Goal: Check status

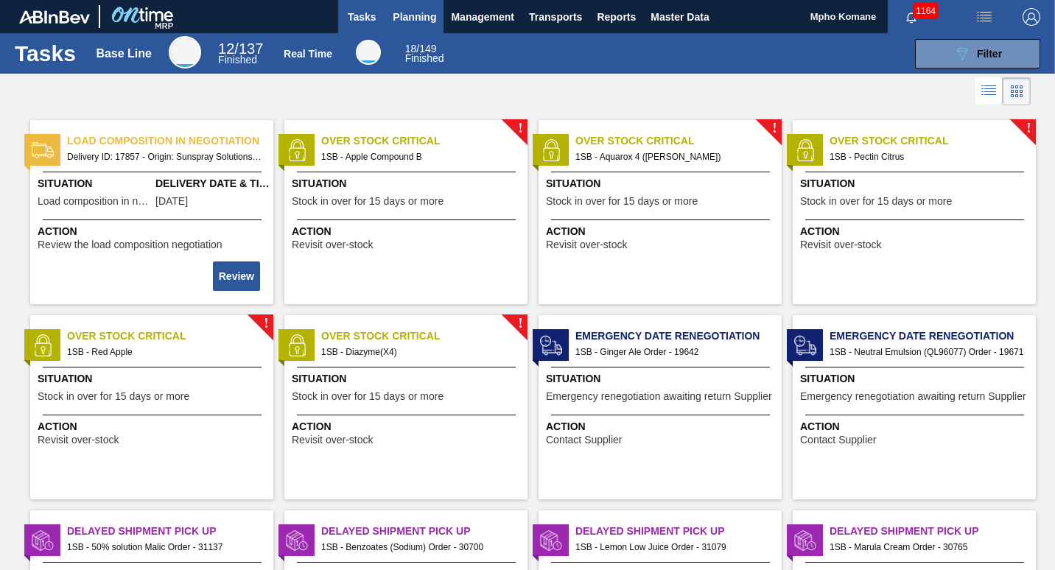
click at [421, 16] on span "Planning" at bounding box center [414, 17] width 43 height 18
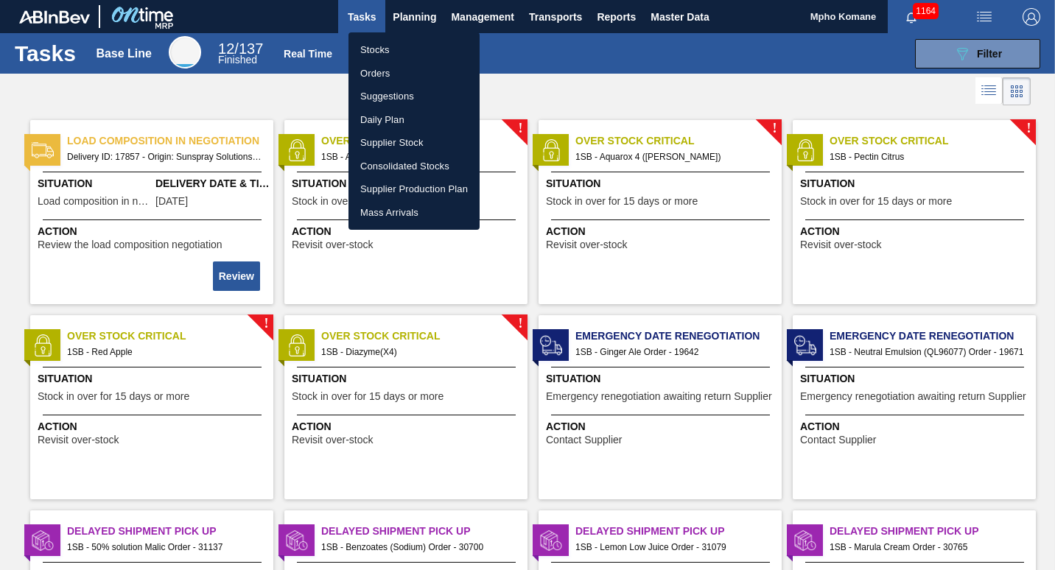
click at [394, 48] on li "Stocks" at bounding box center [414, 50] width 131 height 24
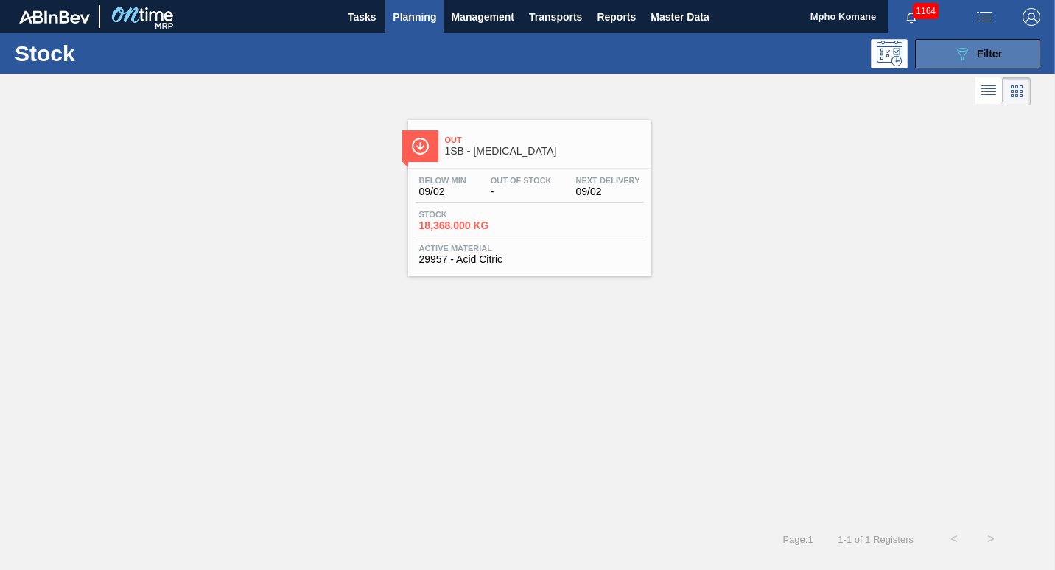
click at [982, 57] on span "Filter" at bounding box center [989, 54] width 25 height 12
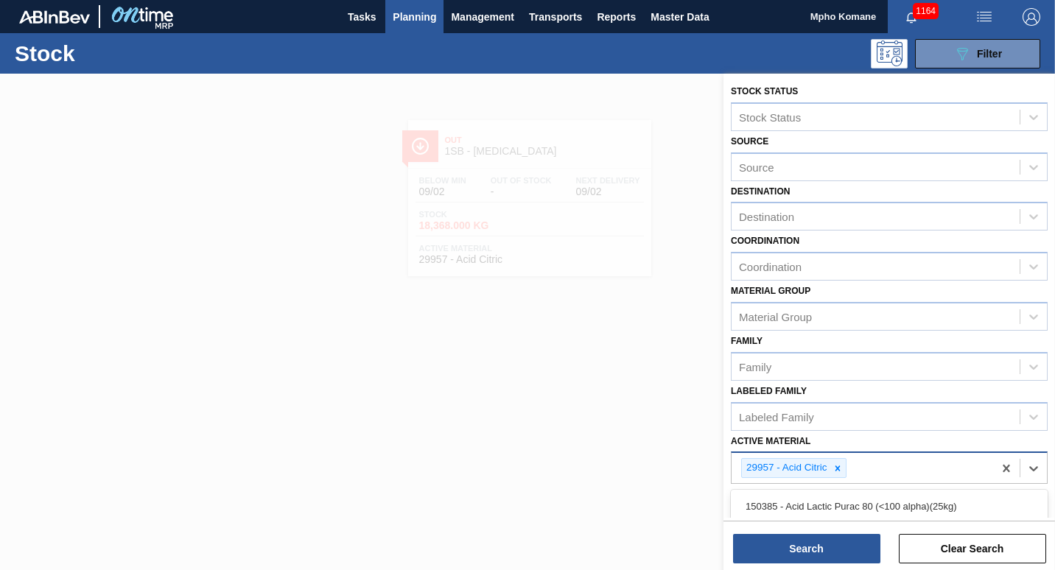
click at [858, 467] on div "29957 - Acid Citric" at bounding box center [863, 468] width 262 height 30
type Material "67483"
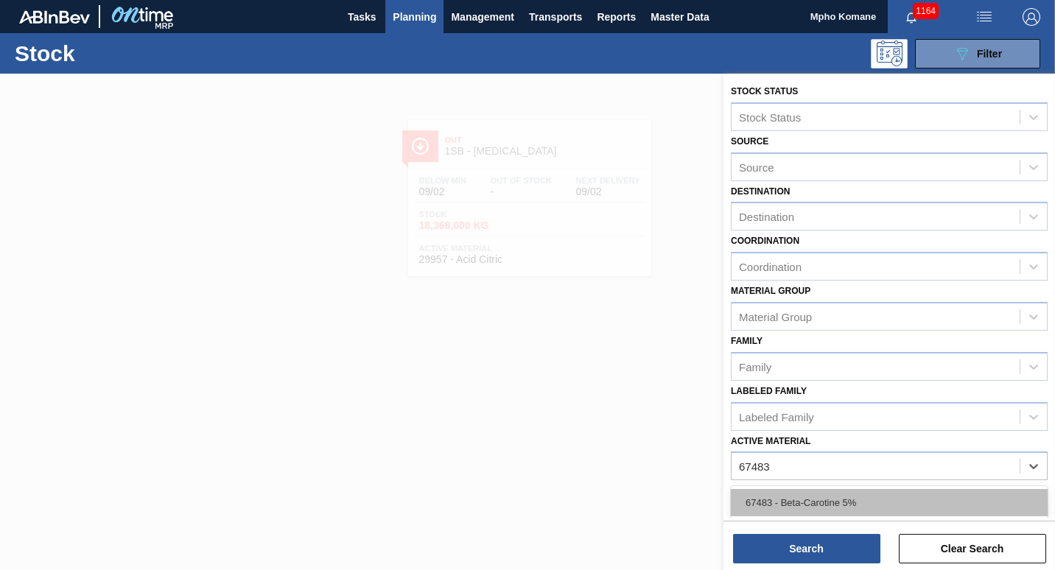
click at [828, 511] on div "67483 - Beta-Carotine 5%" at bounding box center [889, 502] width 317 height 27
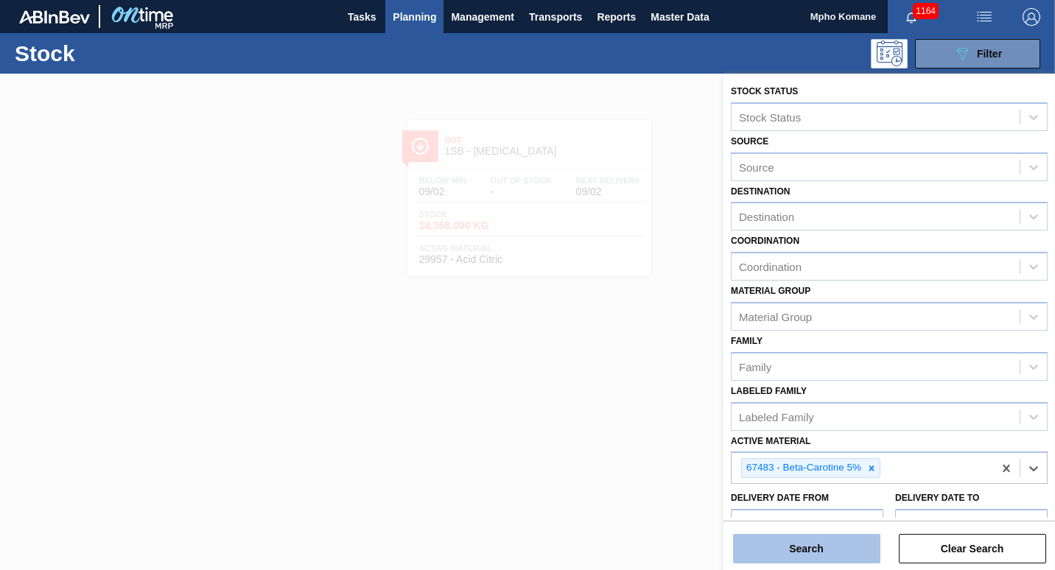
click at [807, 548] on button "Search" at bounding box center [806, 548] width 147 height 29
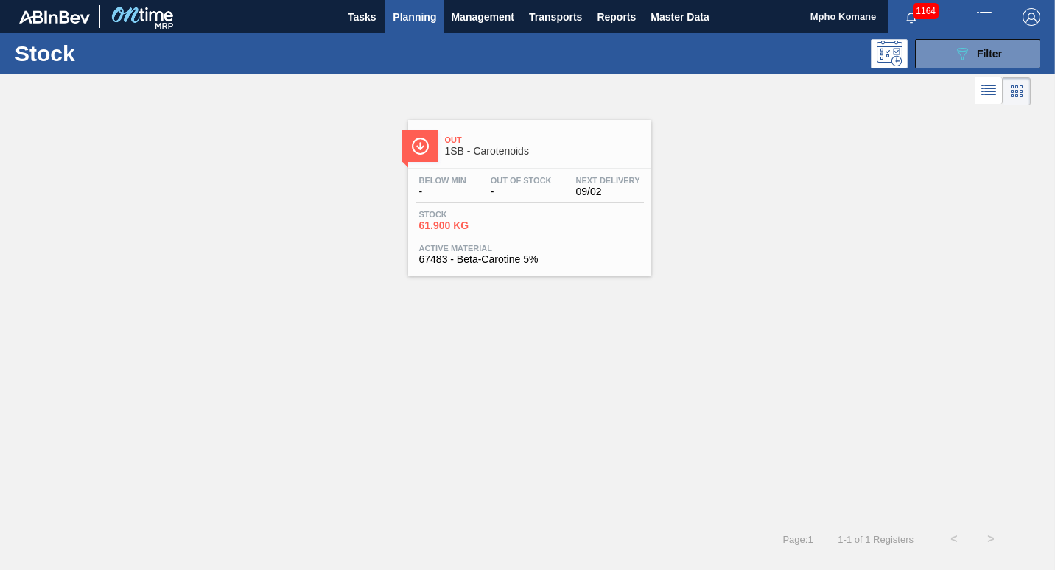
click at [483, 192] on div "Below Min - Out Of Stock - Next Delivery 09/02" at bounding box center [530, 189] width 228 height 27
